Goal: Task Accomplishment & Management: Manage account settings

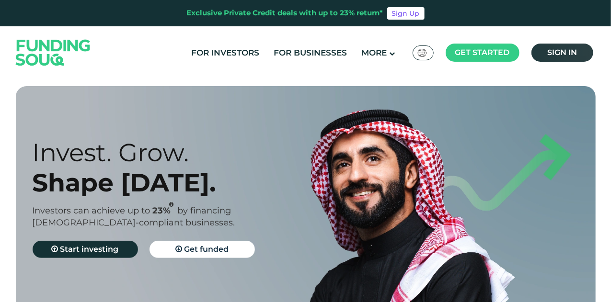
click at [566, 53] on span "Sign in" at bounding box center [562, 52] width 30 height 9
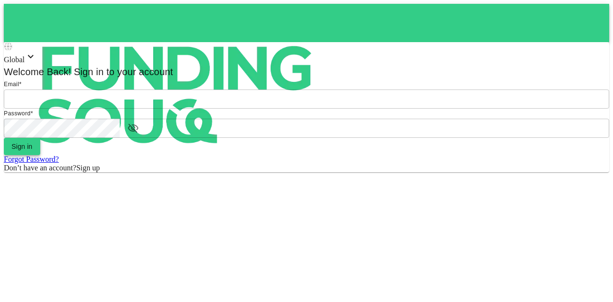
type input "mohanad.y.yasin@hotmail.com"
click at [40, 155] on button "Sign in" at bounding box center [22, 146] width 36 height 17
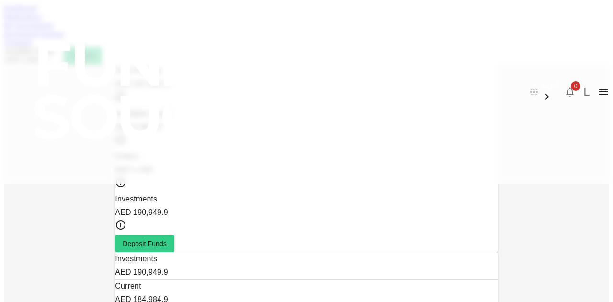
click at [125, 21] on div "Marketplace" at bounding box center [306, 16] width 605 height 9
click at [42, 21] on link "Marketplace" at bounding box center [23, 16] width 38 height 8
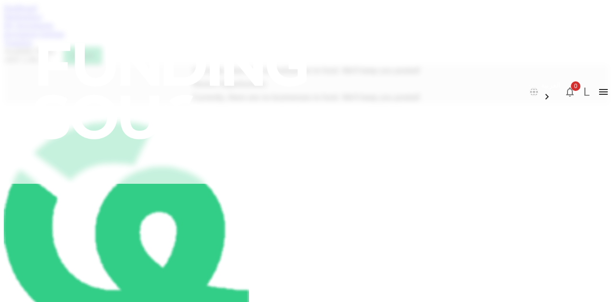
click at [54, 29] on link "My Investments" at bounding box center [29, 25] width 50 height 8
